Goal: Task Accomplishment & Management: Manage account settings

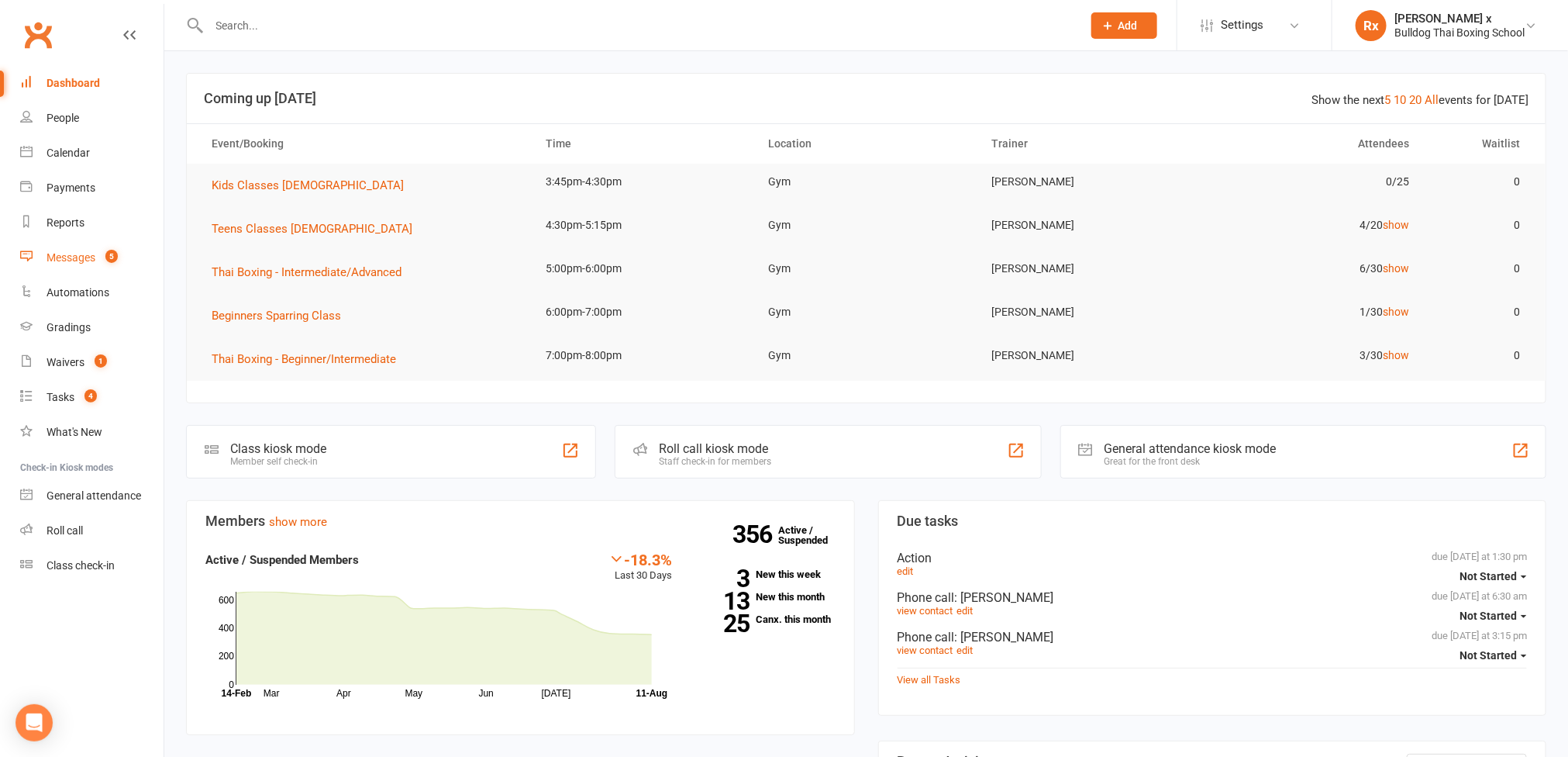
click at [69, 262] on div "Messages" at bounding box center [71, 257] width 48 height 13
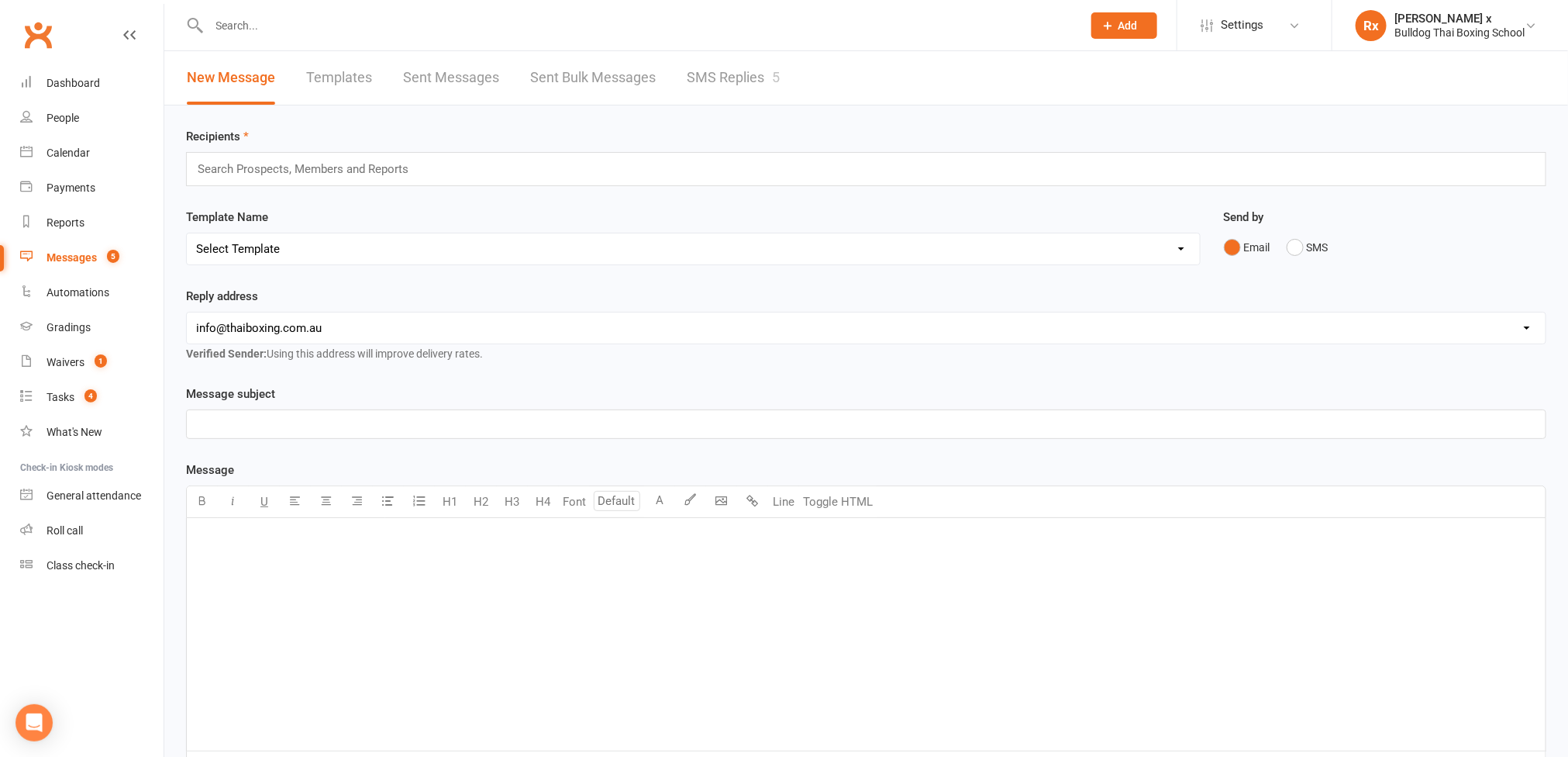
click at [747, 70] on link "SMS Replies 5" at bounding box center [733, 78] width 93 height 53
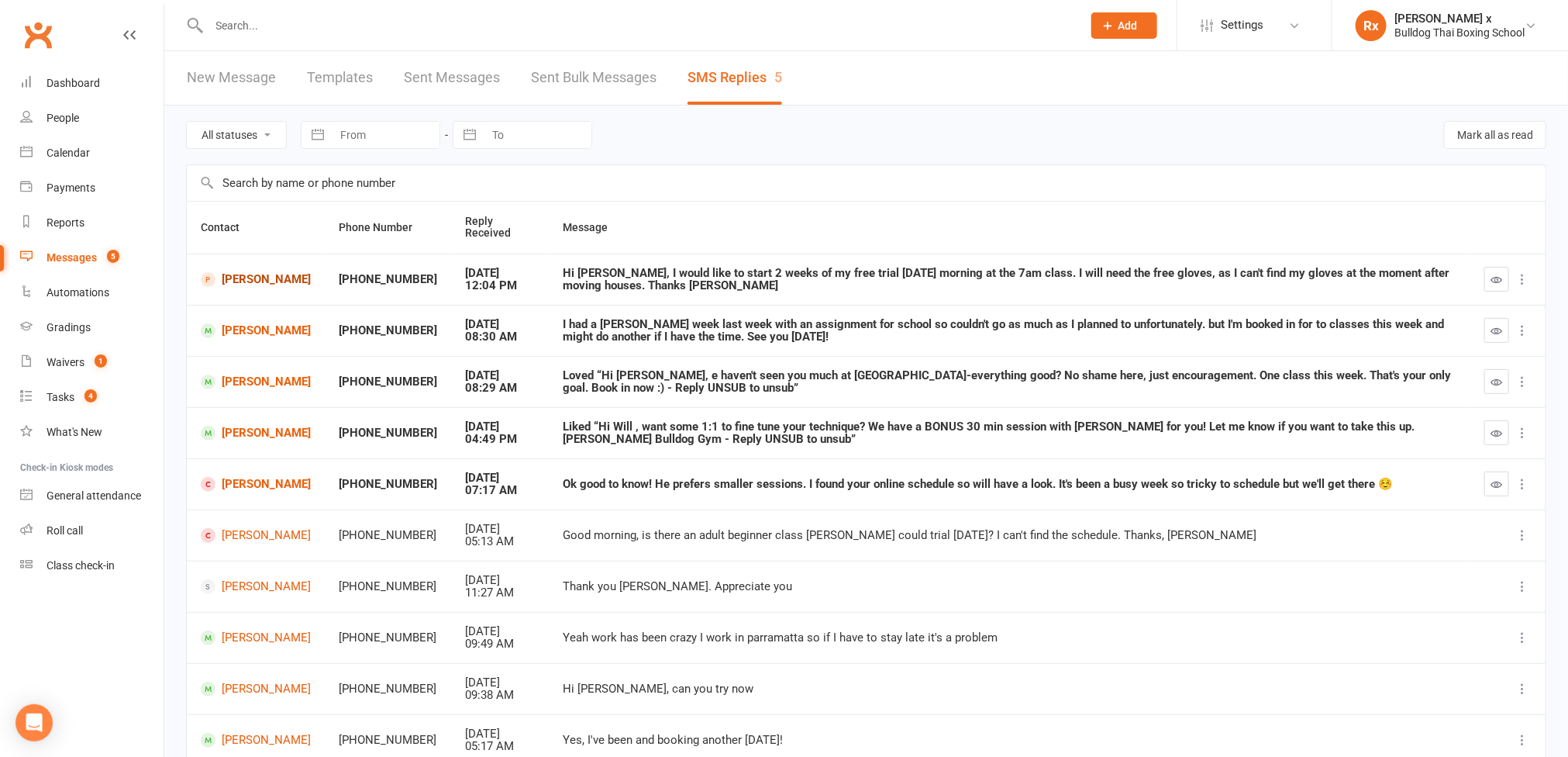
click at [229, 272] on link "[PERSON_NAME]" at bounding box center [256, 280] width 110 height 15
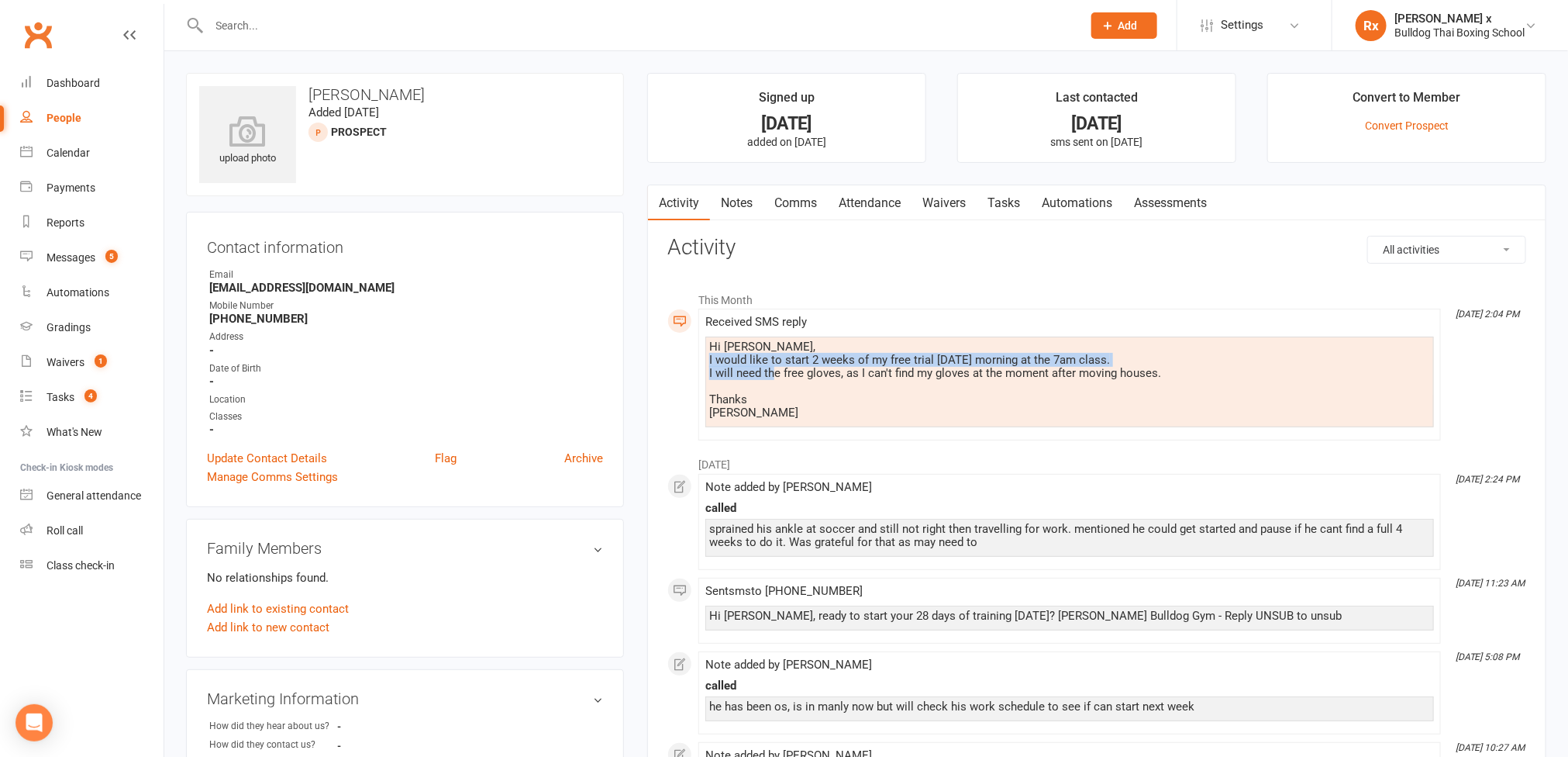
drag, startPoint x: 710, startPoint y: 359, endPoint x: 777, endPoint y: 370, distance: 67.9
click at [777, 370] on div "Hi [PERSON_NAME], I would like to start 2 weeks of my free trial [DATE] morning…" at bounding box center [1069, 379] width 721 height 79
click at [812, 396] on div "Hi [PERSON_NAME], I would like to start 2 weeks of my free trial [DATE] morning…" at bounding box center [1069, 379] width 721 height 79
click at [770, 382] on div "Hi [PERSON_NAME], I would like to start 2 weeks of my free trial [DATE] morning…" at bounding box center [1069, 379] width 721 height 79
drag, startPoint x: 1180, startPoint y: 372, endPoint x: 703, endPoint y: 349, distance: 477.6
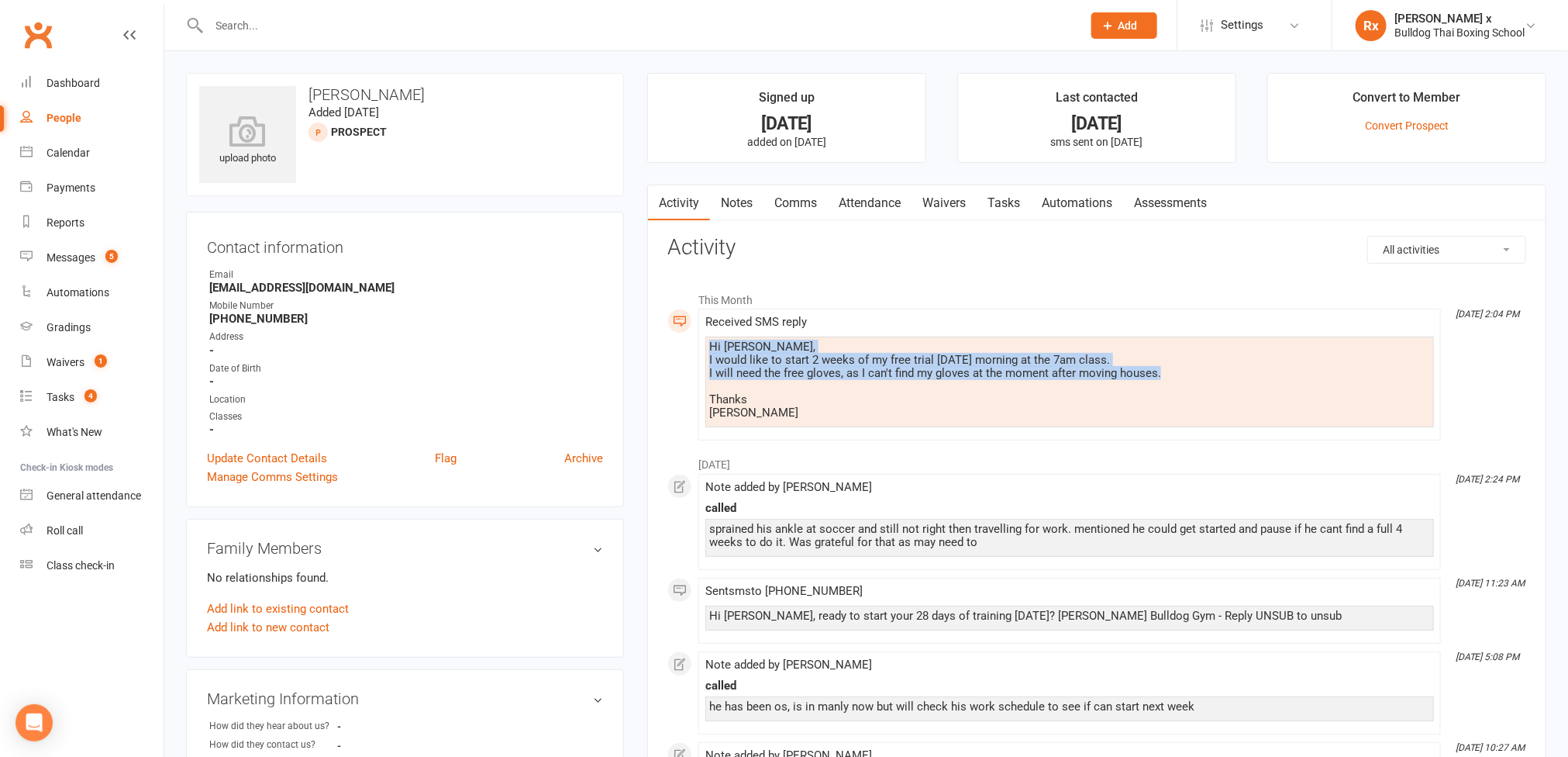
click at [703, 349] on li "[DATE] 2:04 PM Received SMS reply Hi [PERSON_NAME], I would like to start 2 wee…" at bounding box center [1069, 374] width 743 height 132
copy div "Hi [PERSON_NAME], I would like to start 2 weeks of my free trial [DATE] morning…"
click at [1014, 202] on link "Tasks" at bounding box center [1003, 203] width 54 height 36
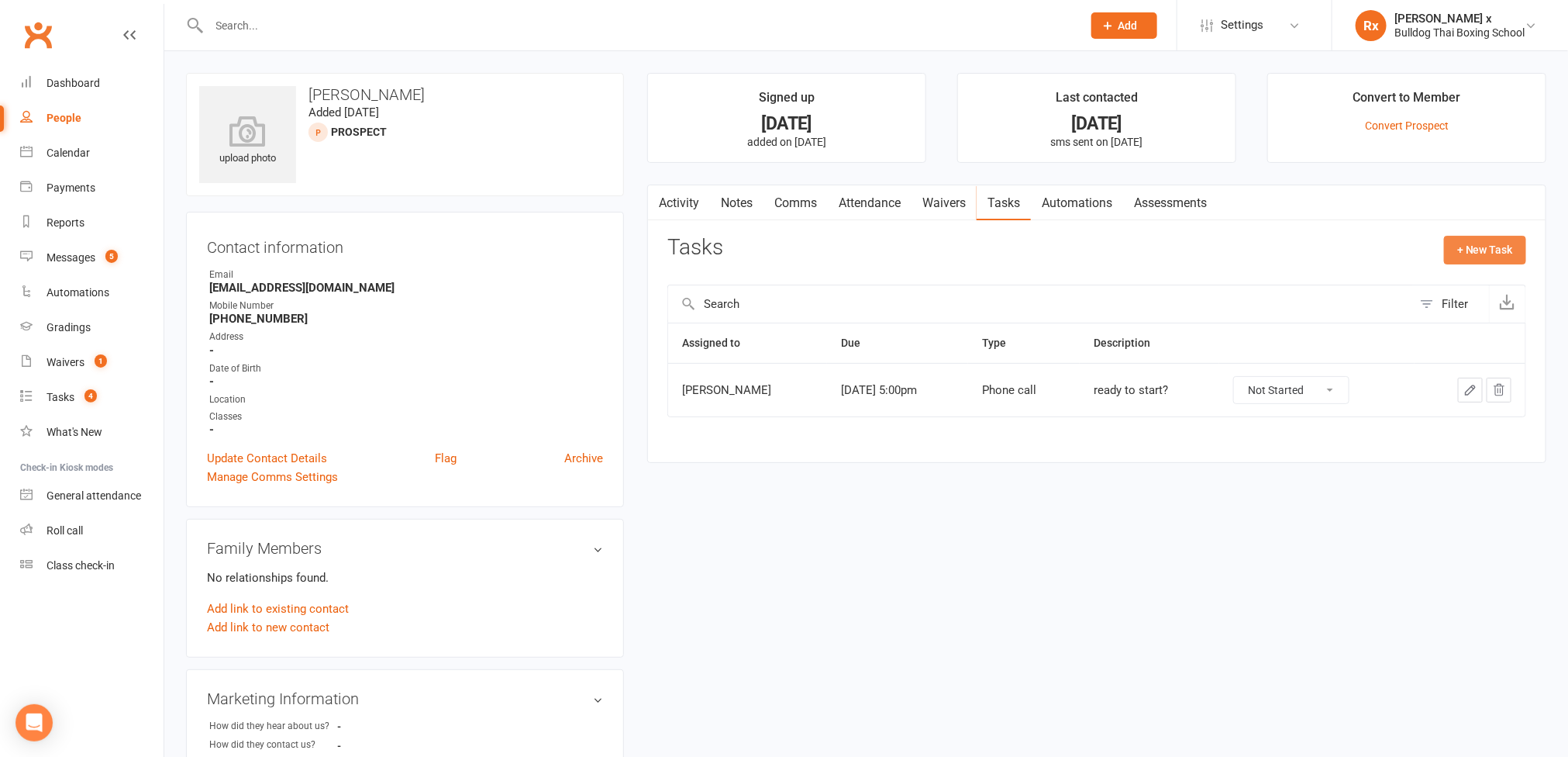
click at [1460, 253] on button "+ New Task" at bounding box center [1485, 249] width 82 height 28
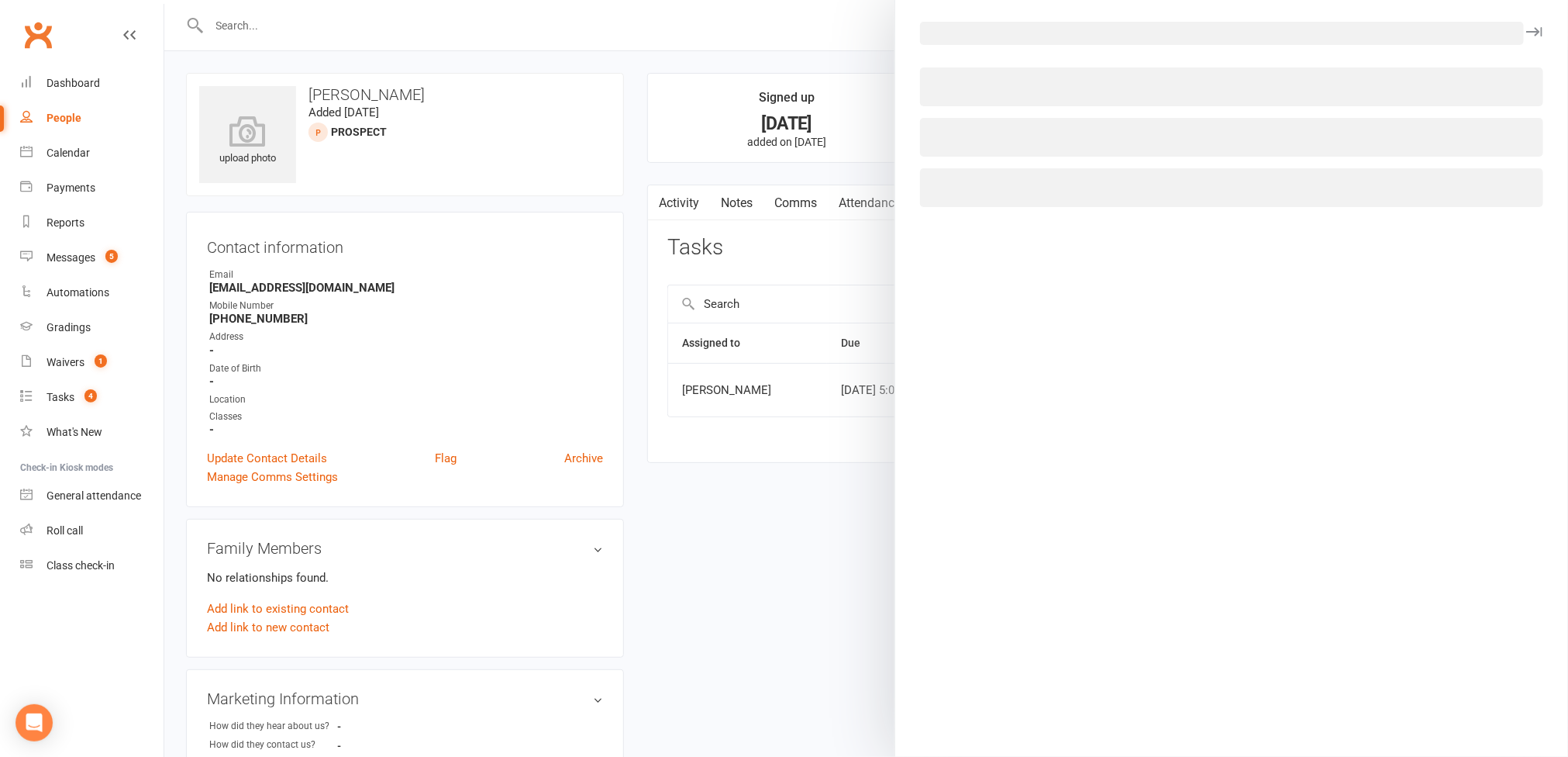
select select "45795"
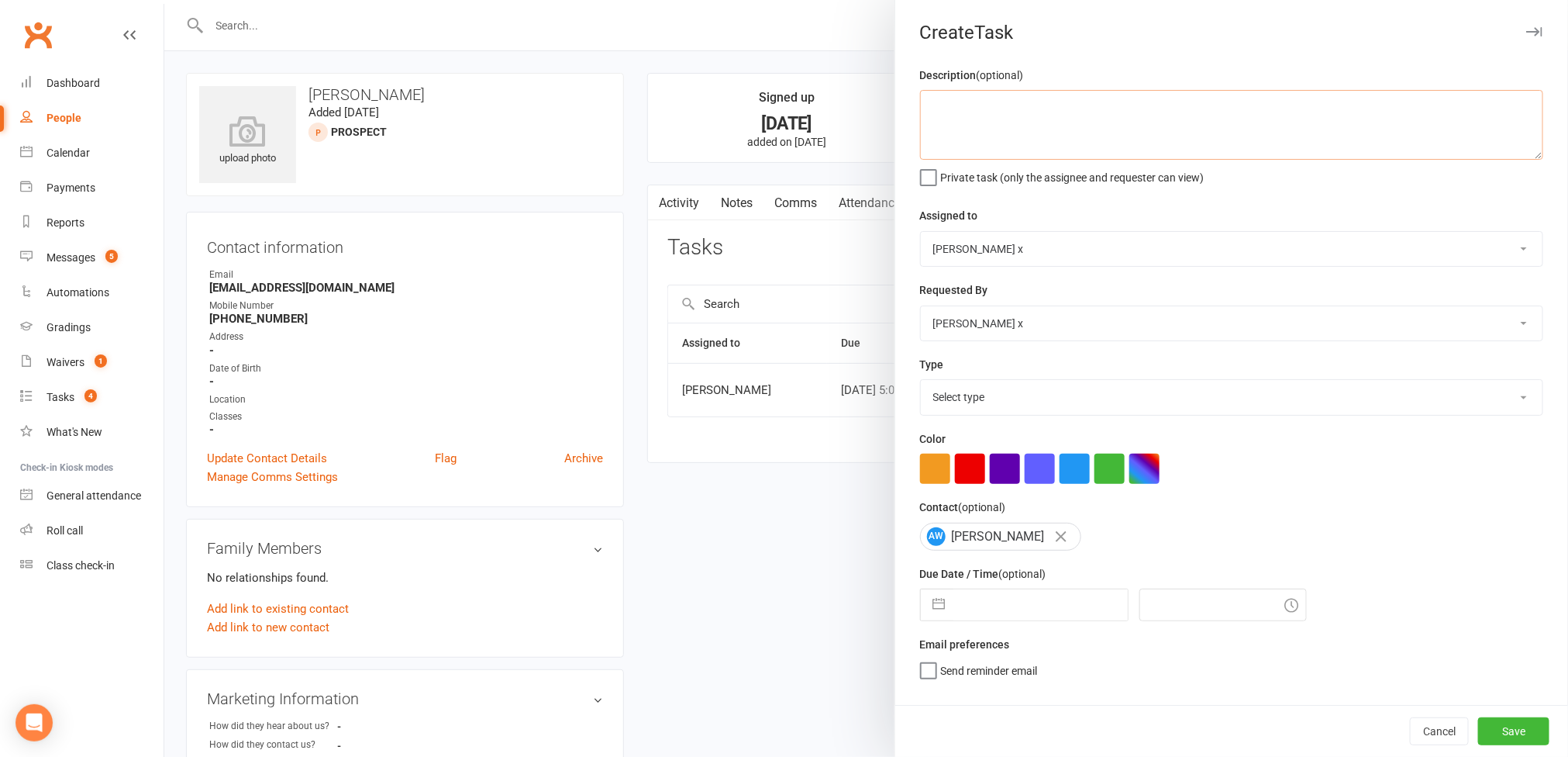
click at [1022, 99] on textarea at bounding box center [1232, 125] width 623 height 70
paste textarea "Hi [PERSON_NAME], I would like to start 2 weeks of my free trial [DATE] morning…"
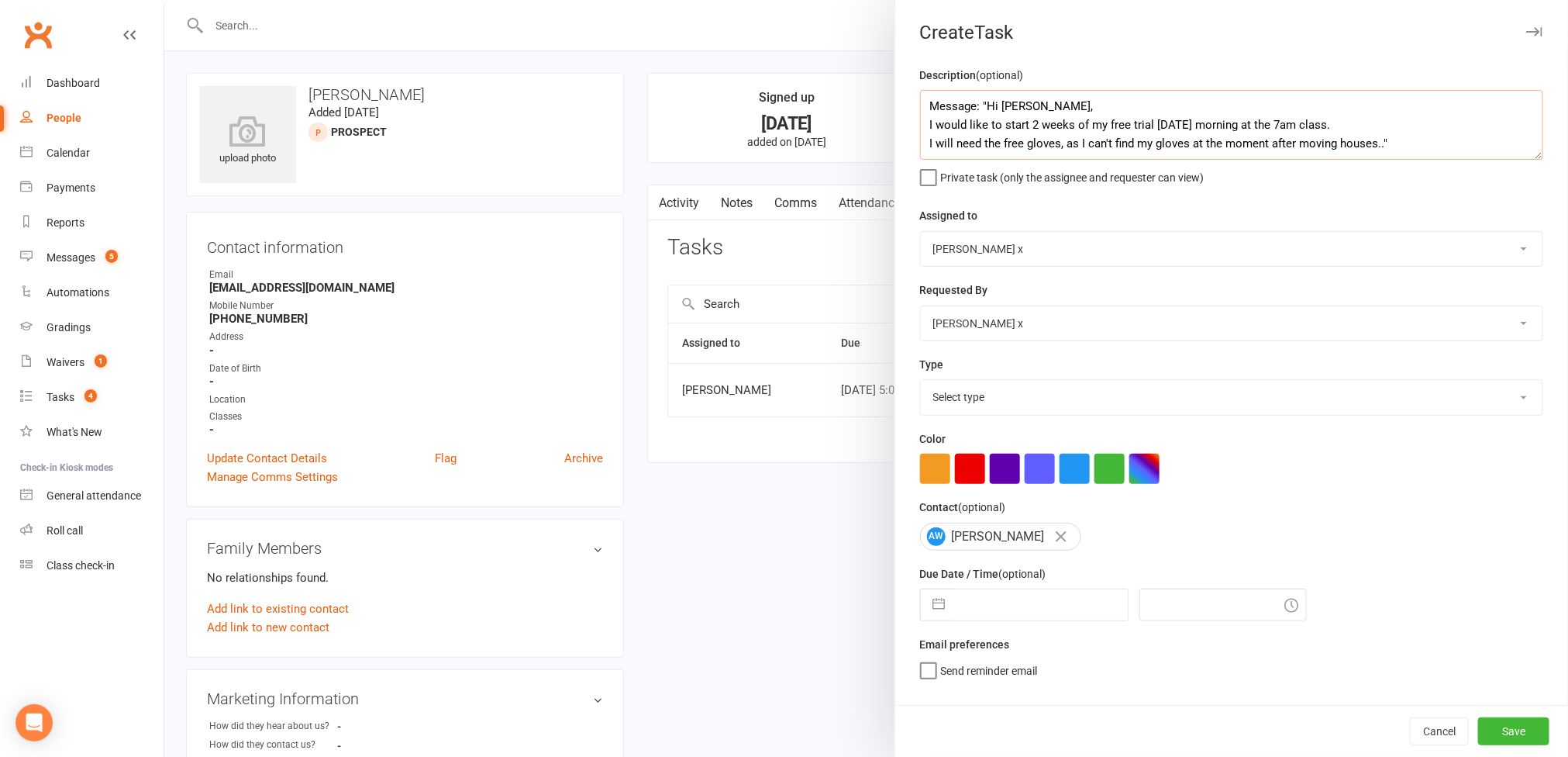
type textarea "Message: "Hi [PERSON_NAME], I would like to start 2 weeks of my free trial [DAT…"
click at [1494, 252] on select "[PERSON_NAME] [PERSON_NAME] O'[PERSON_NAME] x [PERSON_NAME] [PERSON_NAME] [PERS…" at bounding box center [1231, 248] width 622 height 34
select select "12940"
click at [921, 233] on select "[PERSON_NAME] [PERSON_NAME] O'[PERSON_NAME] x [PERSON_NAME] [PERSON_NAME] [PERS…" at bounding box center [1231, 248] width 622 height 34
click at [1480, 414] on select "Select type Action E-mail Meeting Phone call Text Add new task type" at bounding box center [1231, 397] width 622 height 34
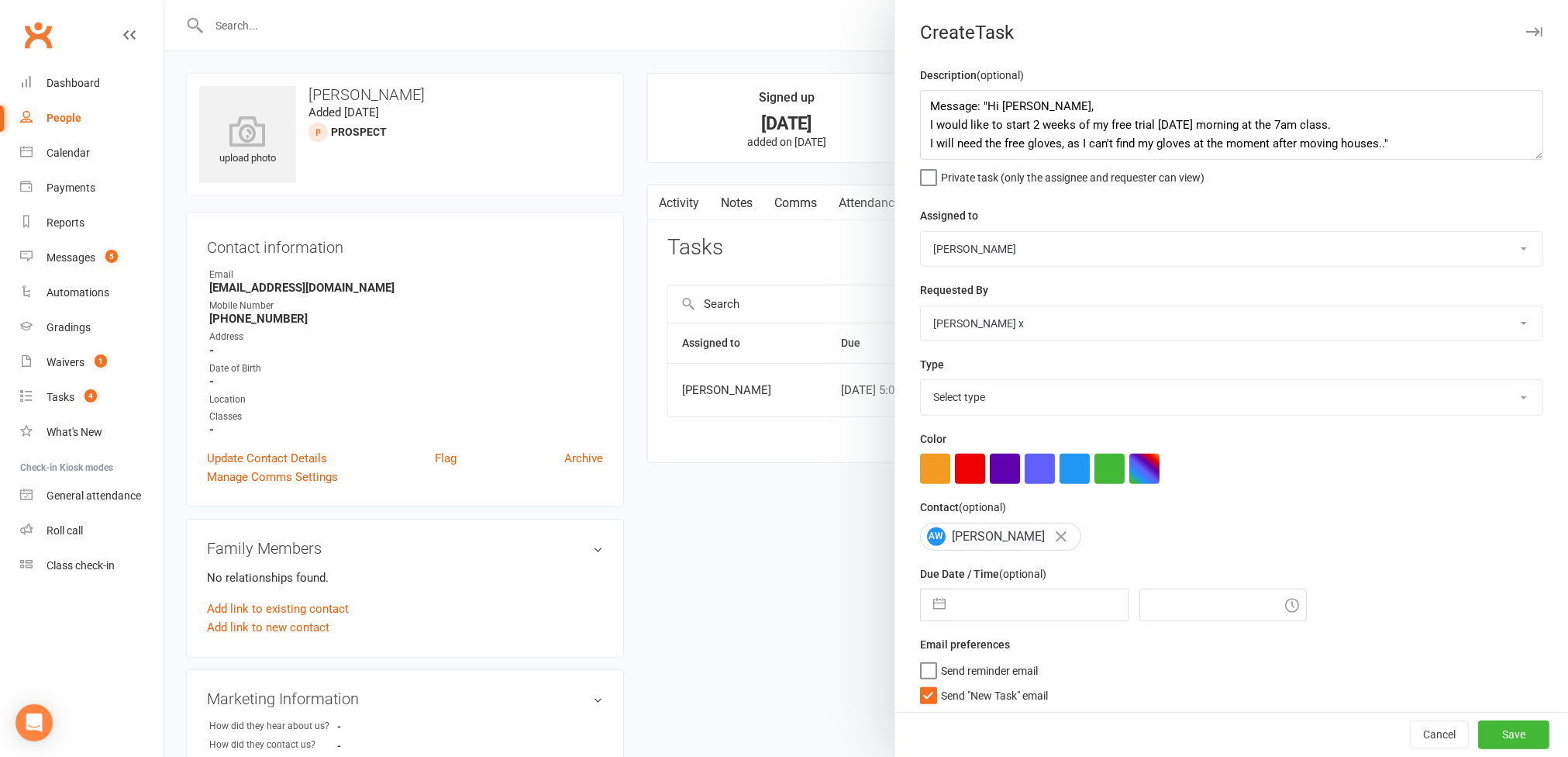
select select "12049"
click at [921, 384] on select "Select type Action E-mail Meeting Phone call Text Add new task type" at bounding box center [1231, 397] width 622 height 34
click at [1006, 593] on div "Due Date / Time (optional) Navigate forward to interact with the calendar and s…" at bounding box center [1232, 593] width 623 height 57
click at [1009, 605] on input "text" at bounding box center [1040, 604] width 175 height 31
select select "6"
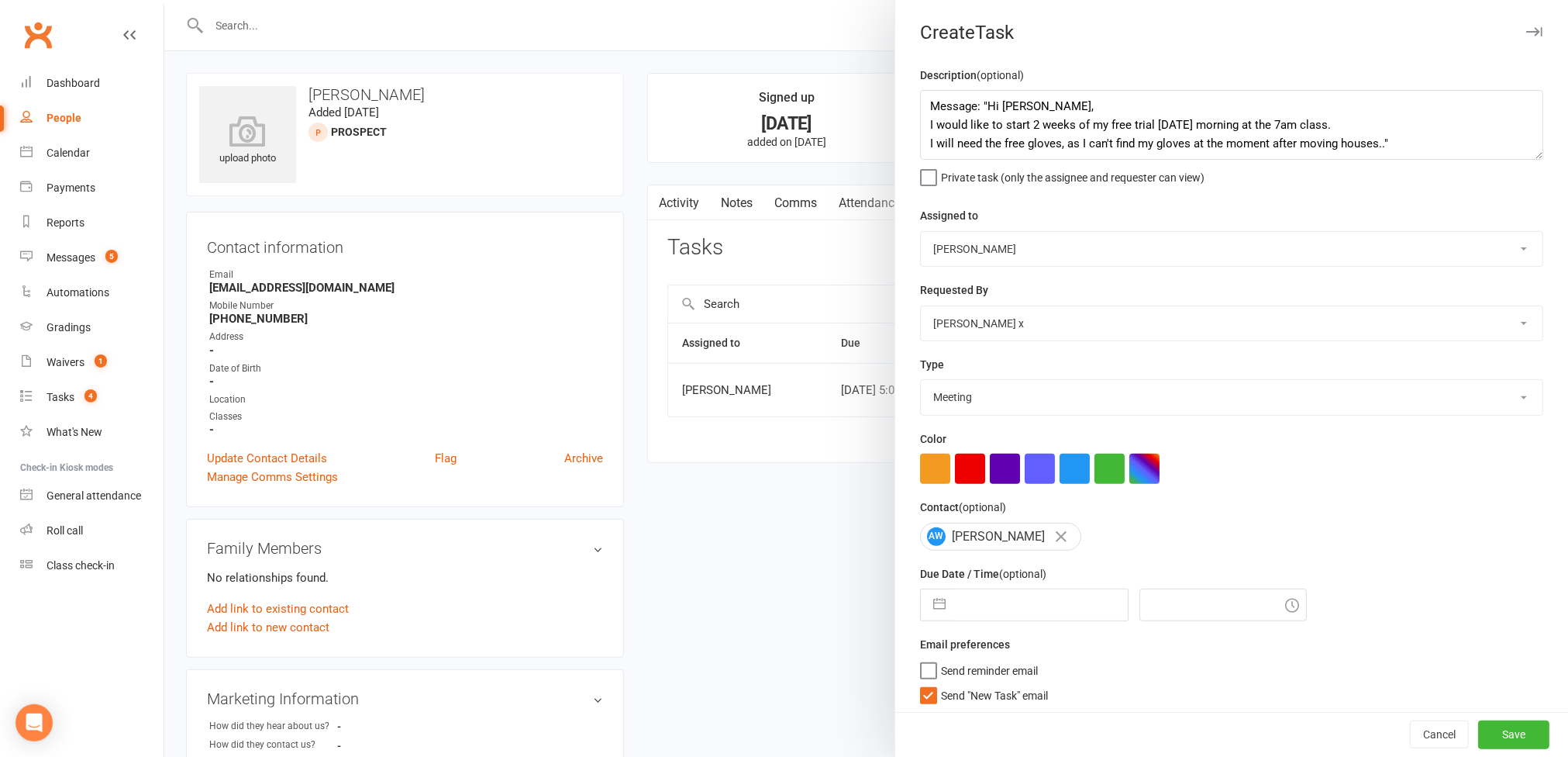
select select "2025"
select select "7"
select select "2025"
select select "8"
select select "2025"
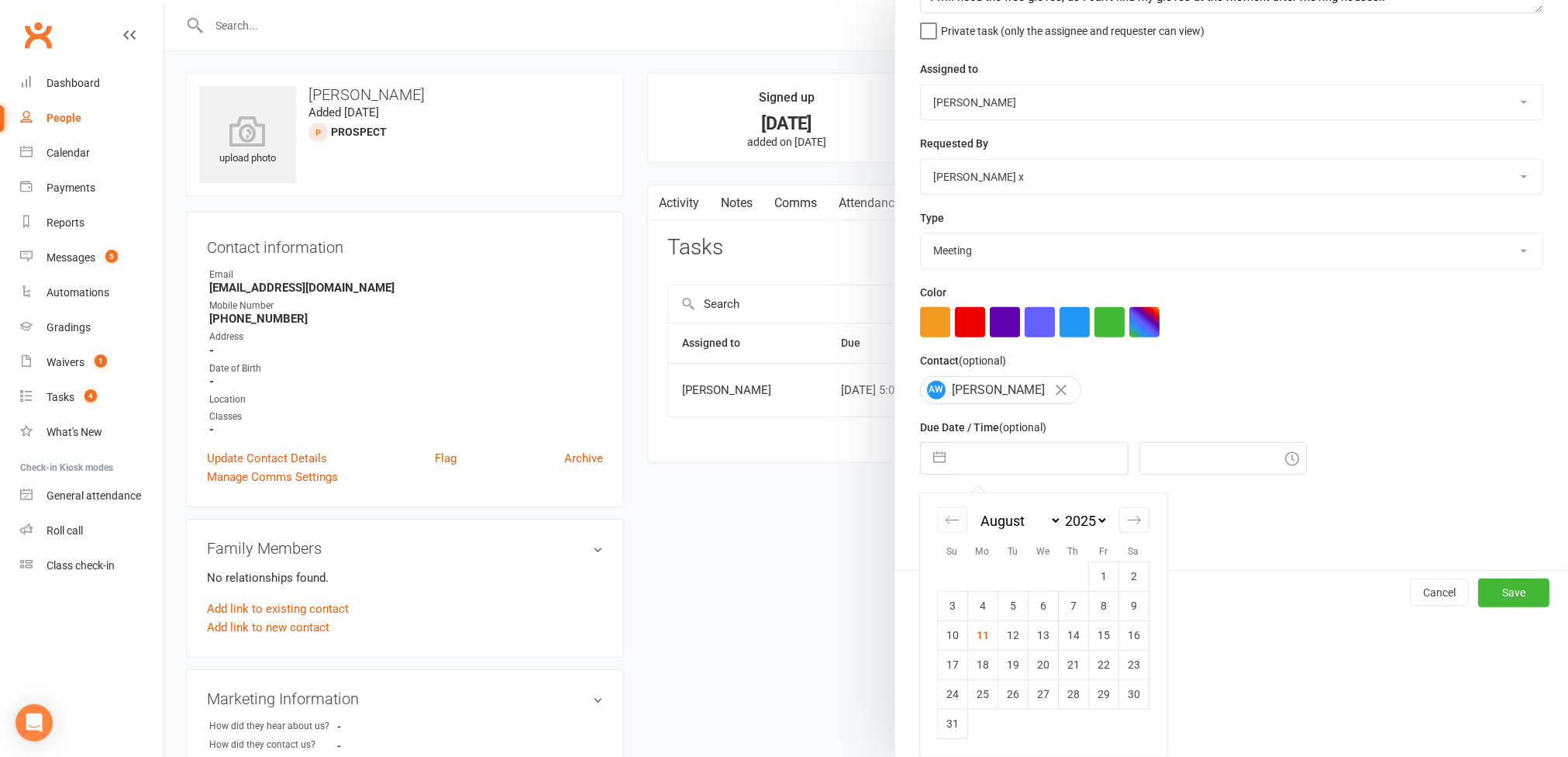
drag, startPoint x: 972, startPoint y: 635, endPoint x: 1112, endPoint y: 612, distance: 141.9
click at [973, 636] on td "11" at bounding box center [982, 634] width 30 height 29
type input "[DATE]"
type input "1:15pm"
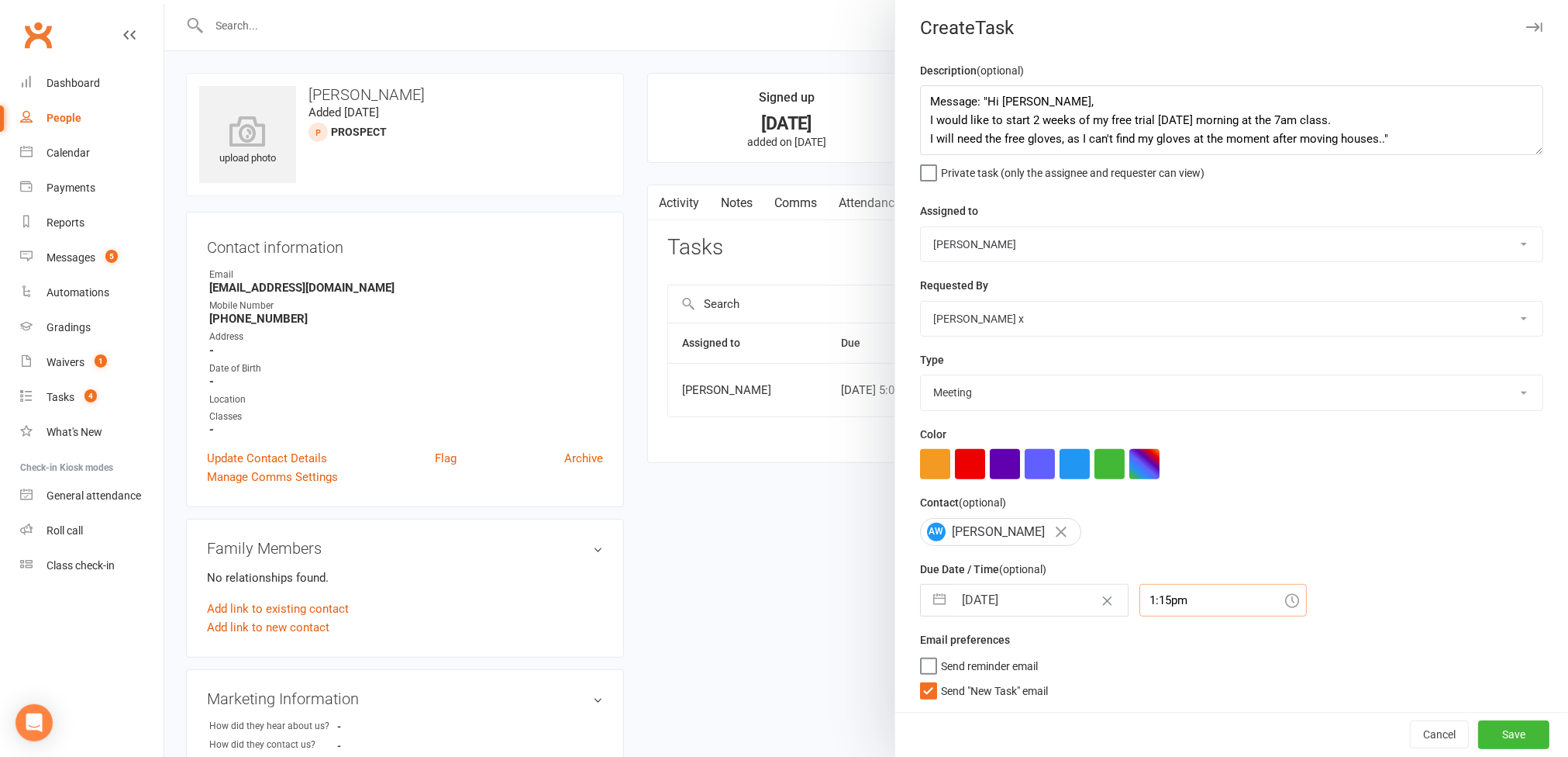
click at [1181, 607] on div "1:15pm" at bounding box center [1223, 600] width 167 height 33
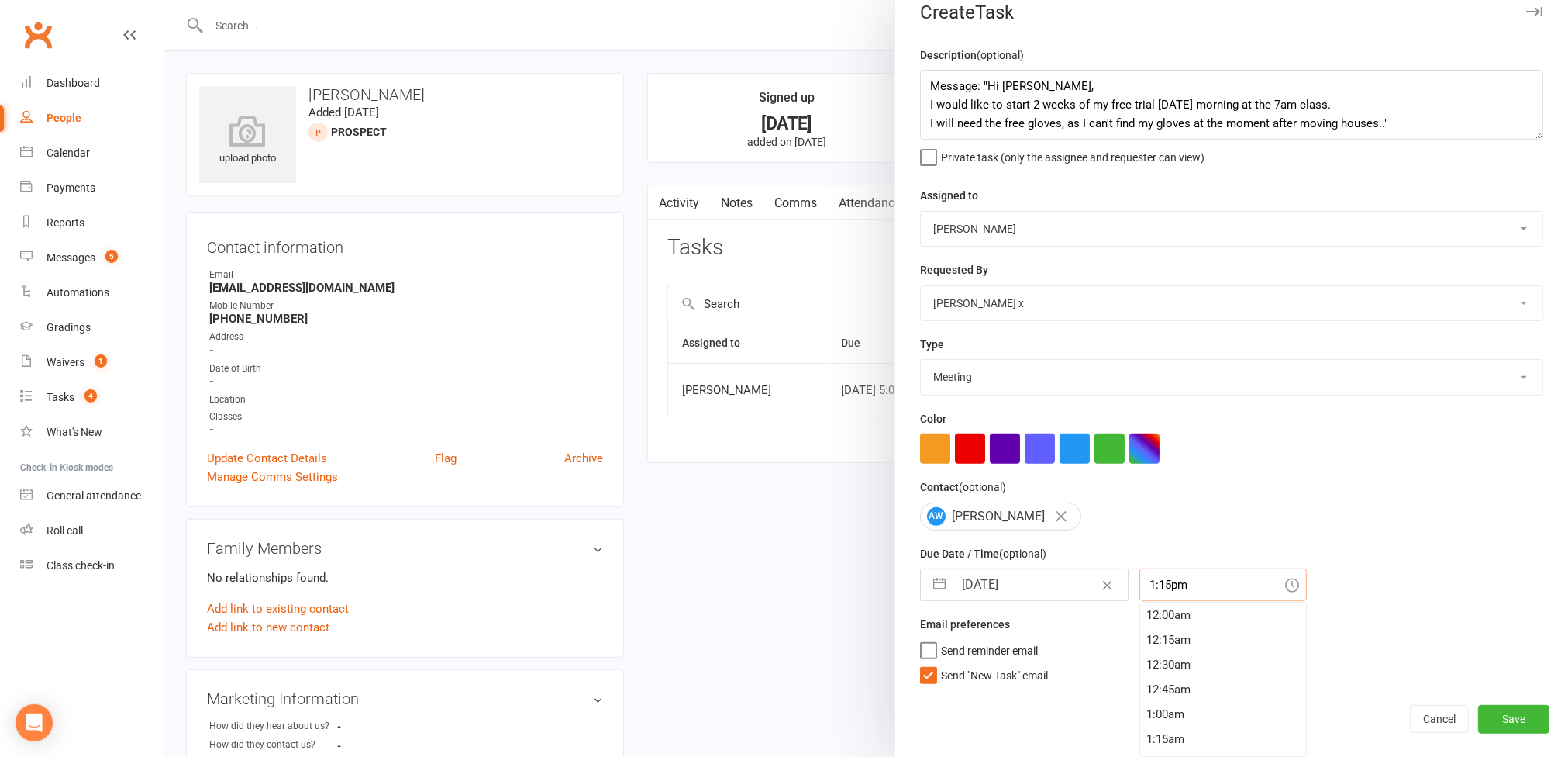
scroll to position [1288, 0]
click at [1177, 644] on div "1:15pm" at bounding box center [1223, 642] width 166 height 25
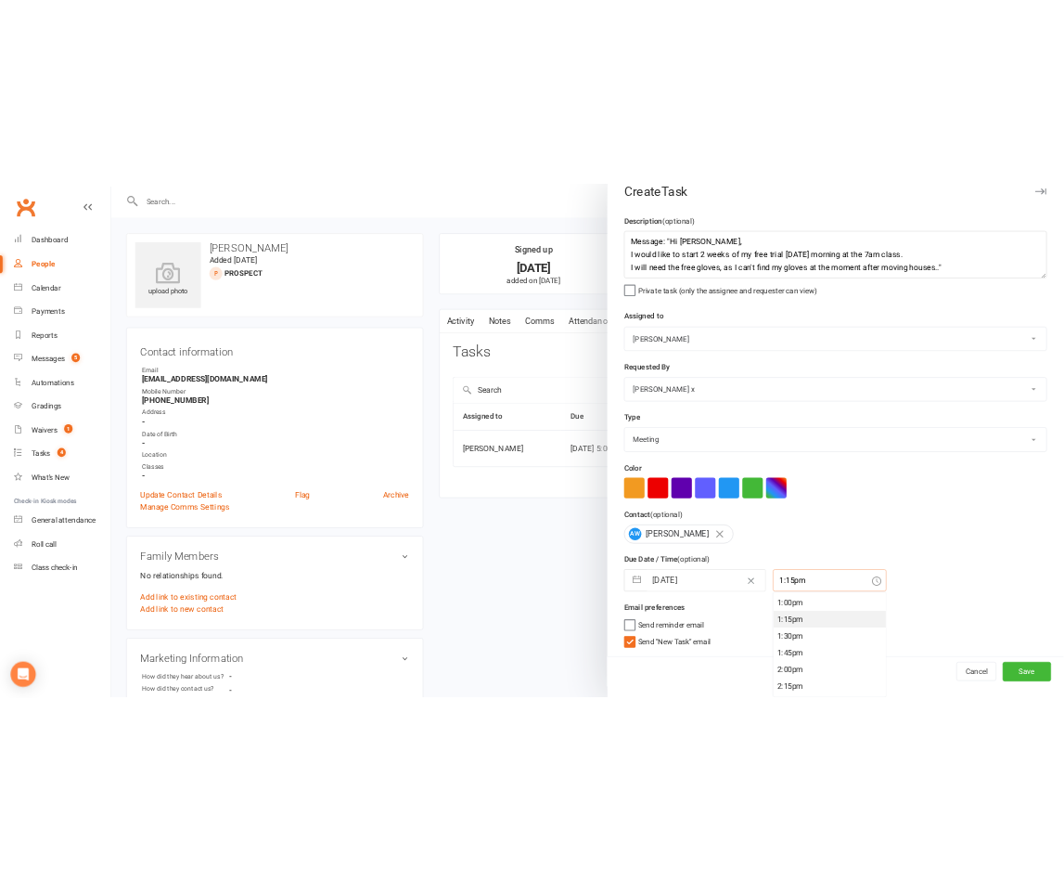
scroll to position [15, 0]
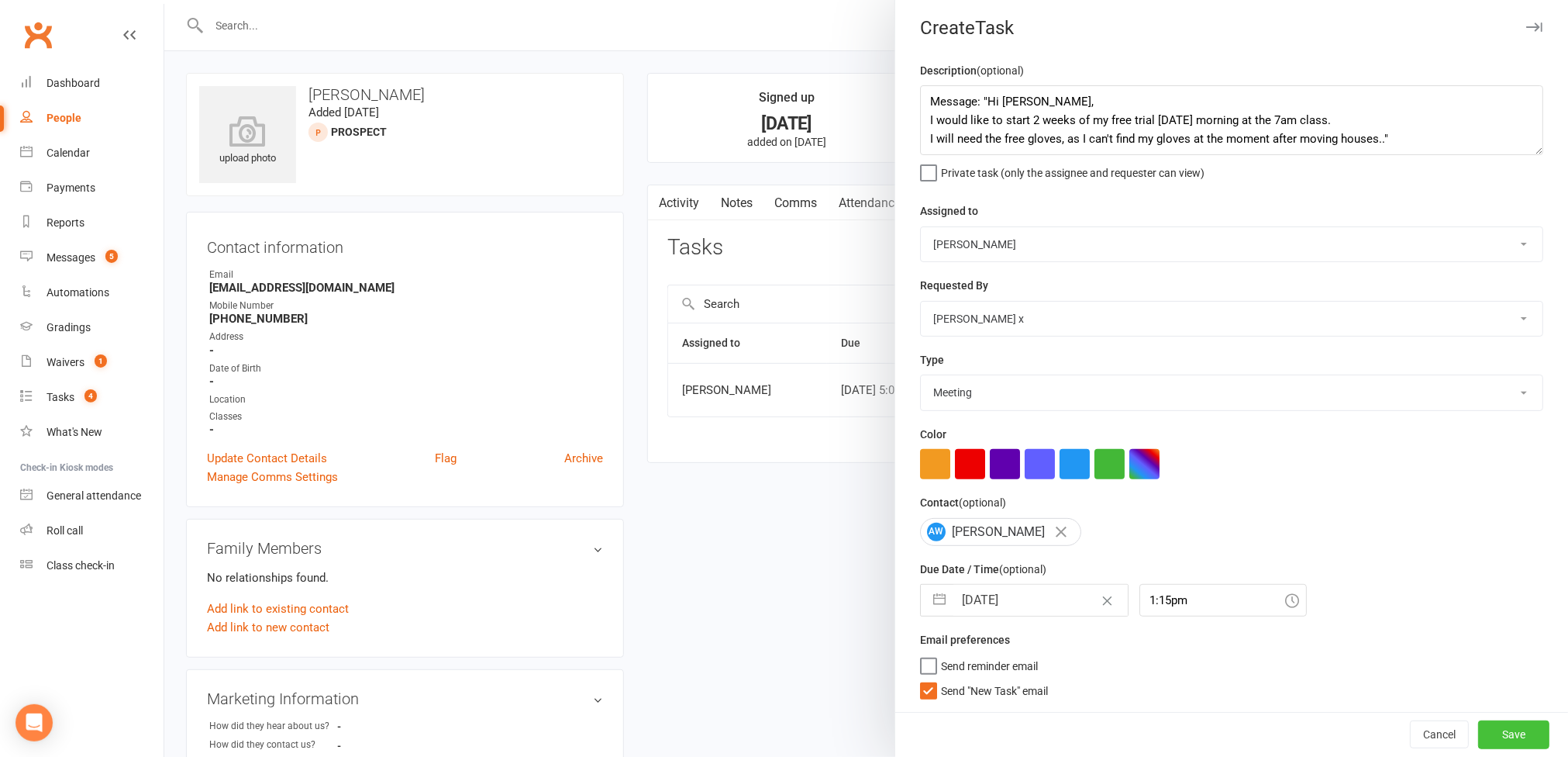
click at [1487, 729] on button "Save" at bounding box center [1514, 734] width 71 height 28
